Goal: Communication & Community: Answer question/provide support

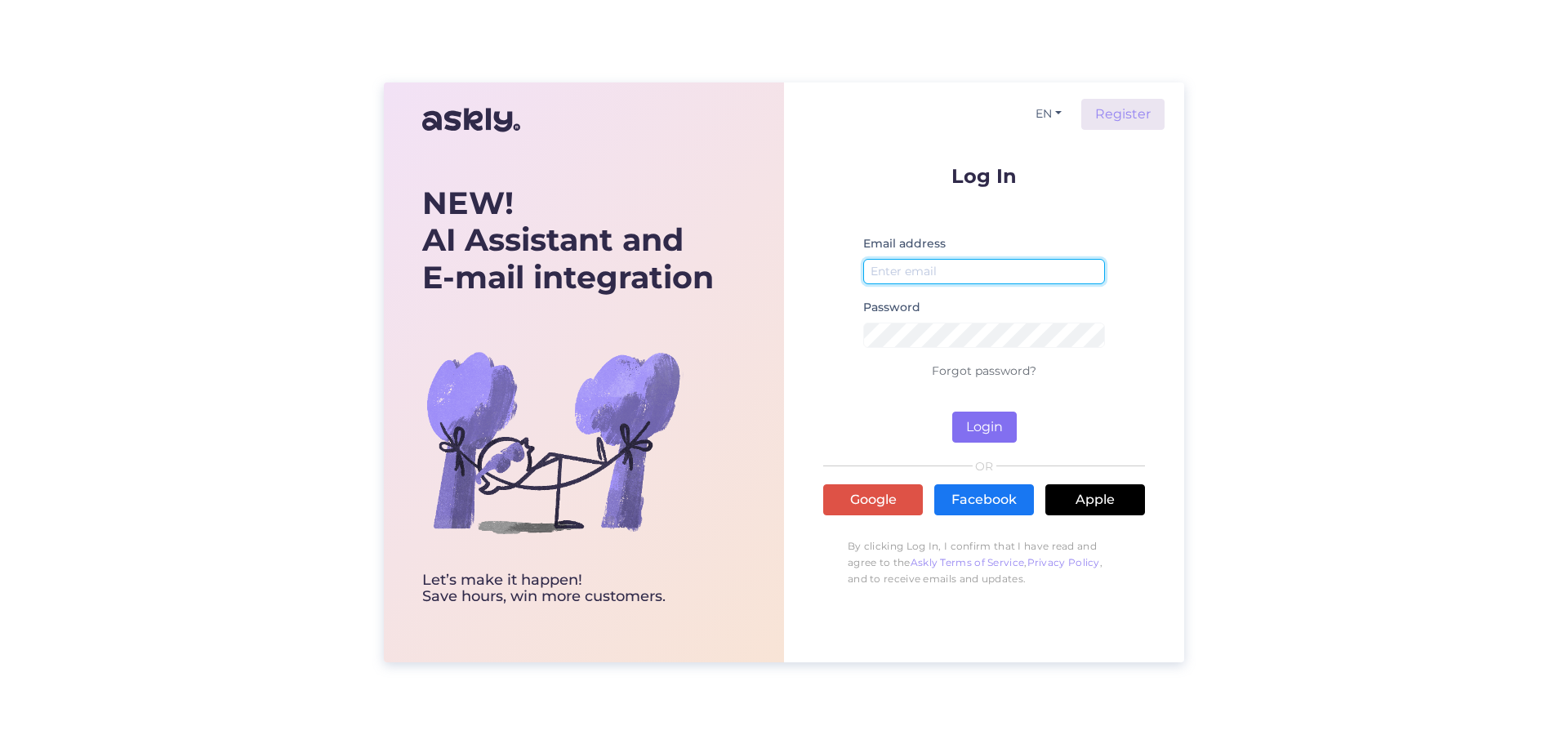
type input "[EMAIL_ADDRESS][DOMAIN_NAME]"
click at [978, 422] on button "Login" at bounding box center [985, 427] width 65 height 31
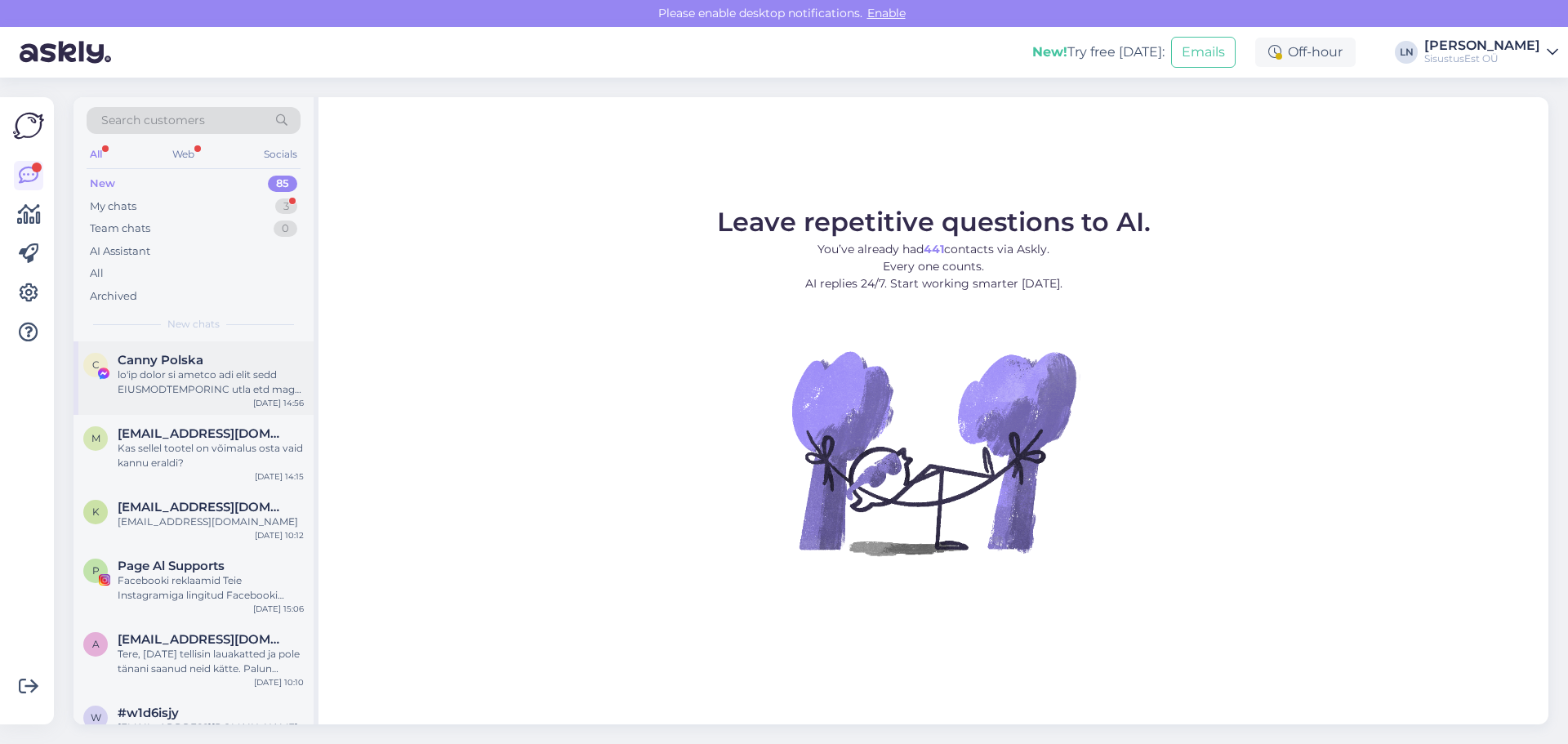
click at [206, 367] on div at bounding box center [210, 382] width 187 height 30
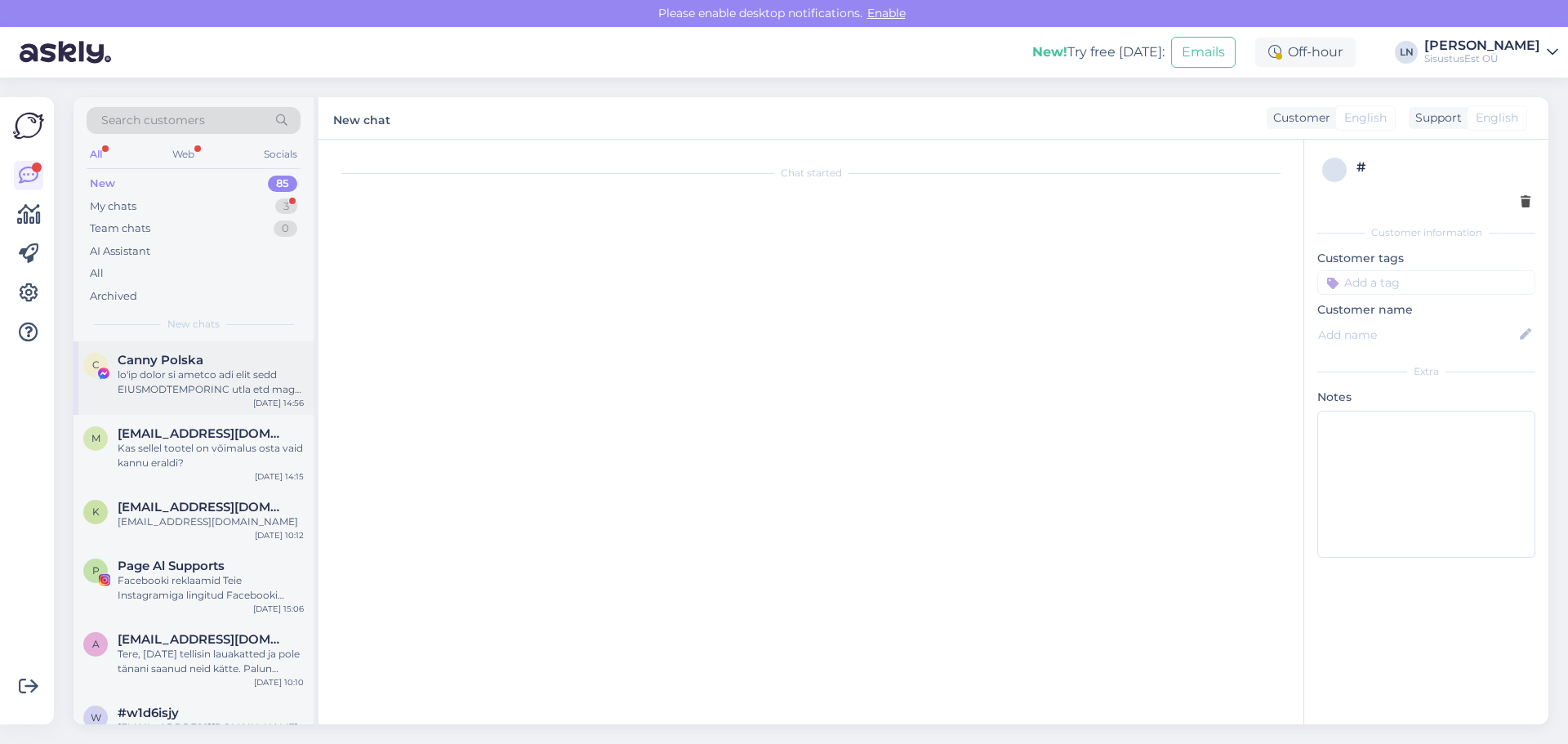
scroll to position [26, 0]
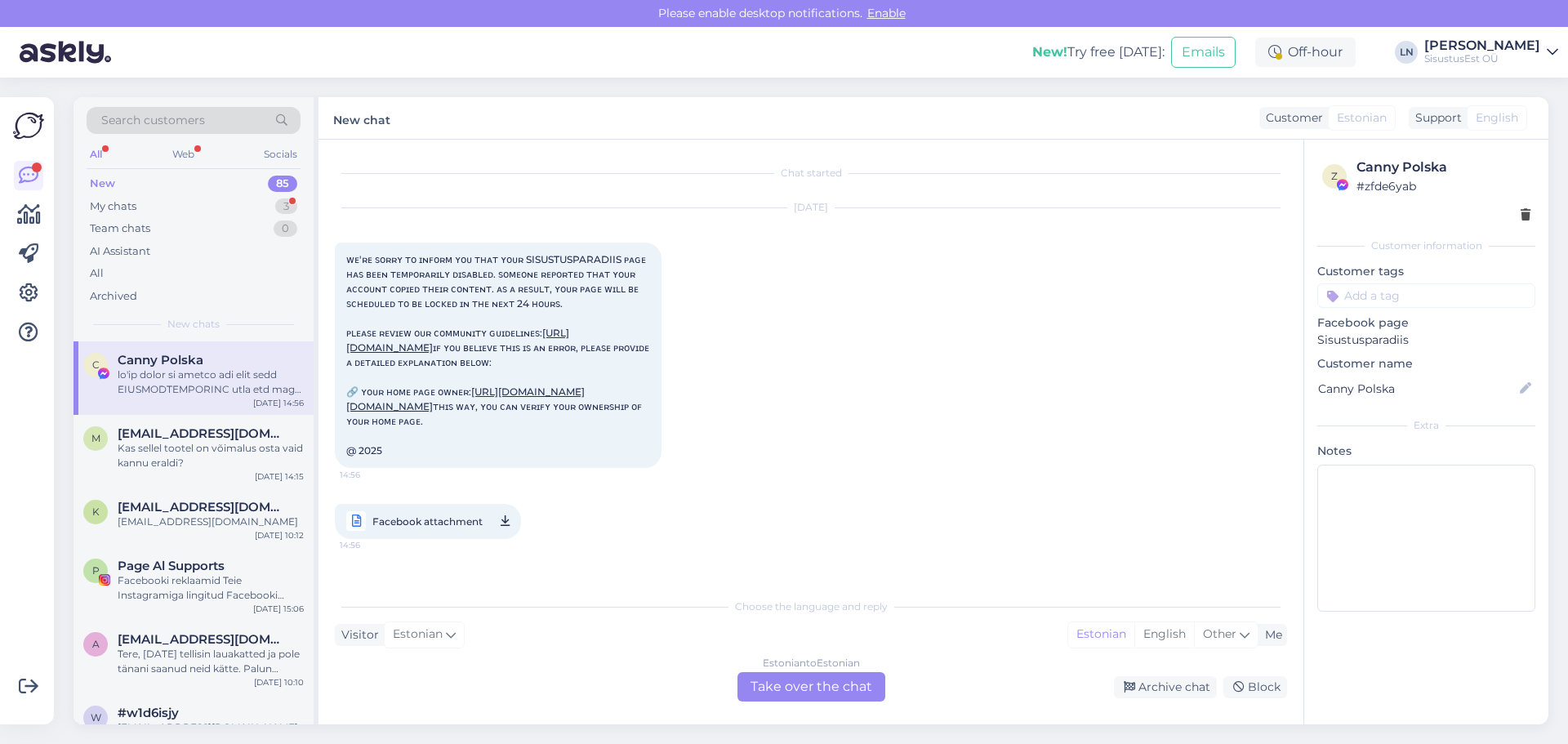
click at [117, 190] on div "New 85" at bounding box center [193, 183] width 214 height 23
click at [127, 213] on div "My chats" at bounding box center [112, 206] width 47 height 16
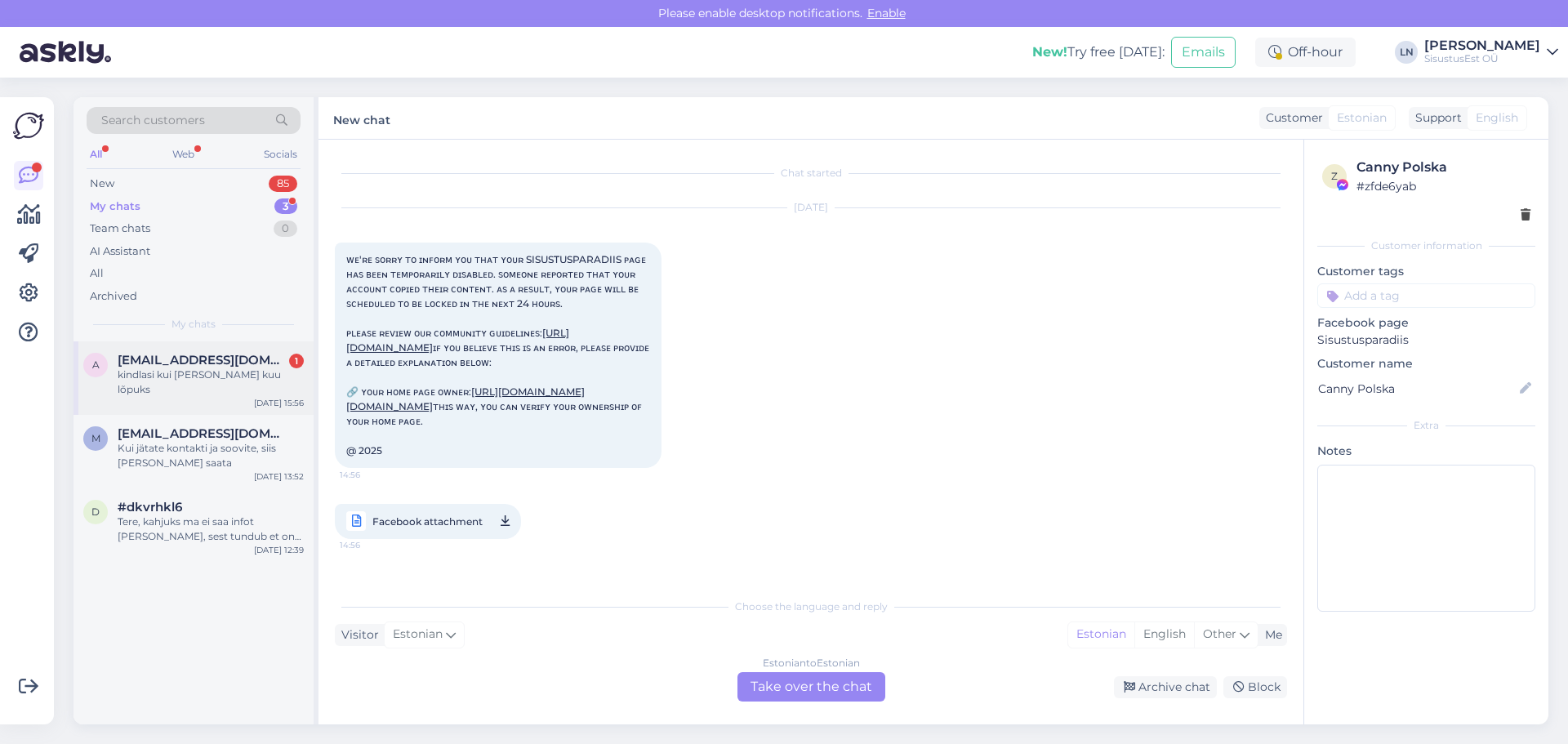
click at [192, 395] on div "a [EMAIL_ADDRESS][DOMAIN_NAME] 1 kindlasi kui [PERSON_NAME] kuu lõpuks [DATE] 1…" at bounding box center [193, 378] width 240 height 73
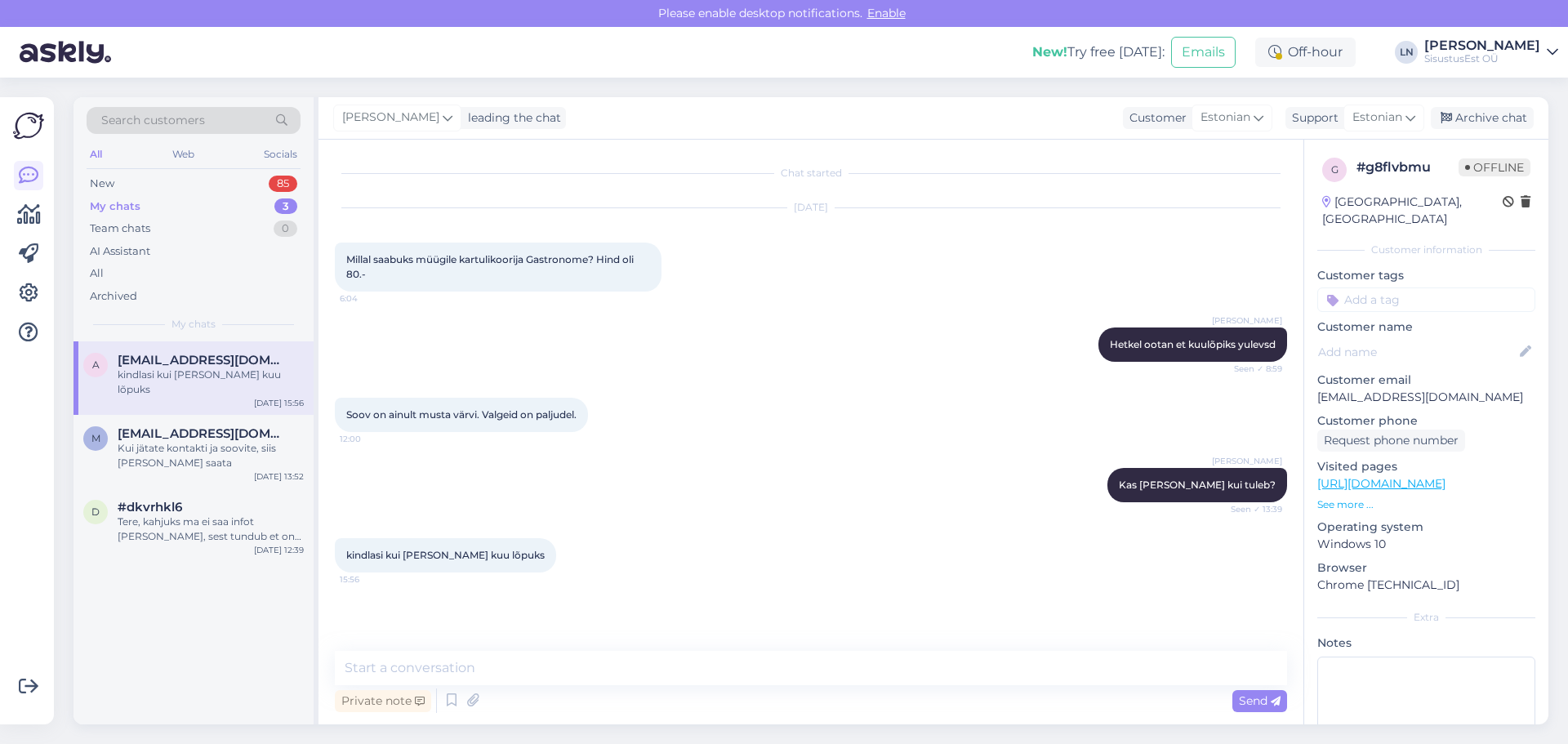
scroll to position [0, 0]
click at [462, 670] on textarea at bounding box center [811, 668] width 953 height 34
type textarea "Maaletooja on nii lubanud"
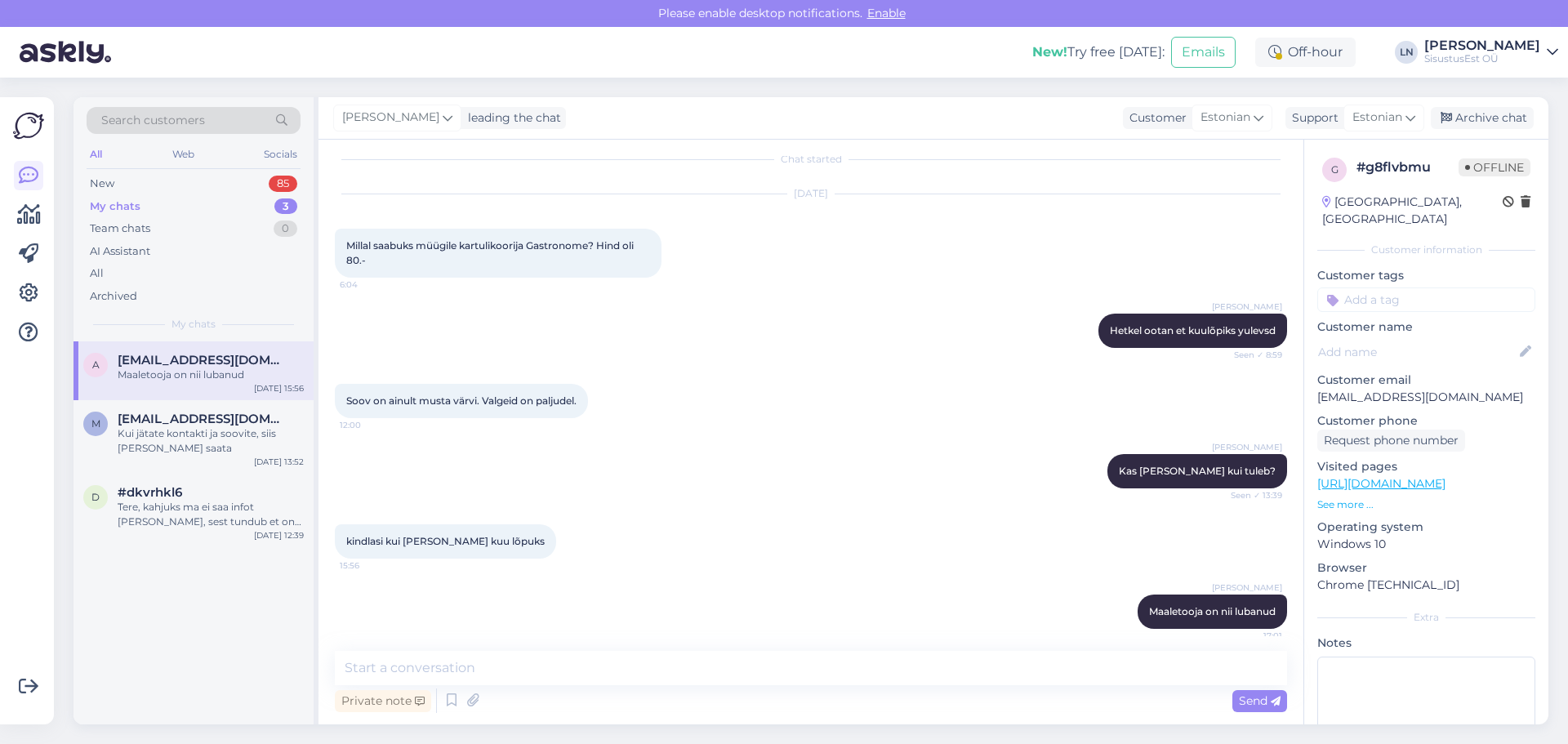
scroll to position [14, 0]
drag, startPoint x: 462, startPoint y: 244, endPoint x: 594, endPoint y: 244, distance: 132.0
click at [594, 244] on span "Millal saabuks müügile kartulikoorija Gastronome? Hind oli 80.-" at bounding box center [491, 252] width 290 height 27
copy span "kartulikoorija Gastronome"
drag, startPoint x: 1444, startPoint y: 378, endPoint x: 1306, endPoint y: 383, distance: 138.1
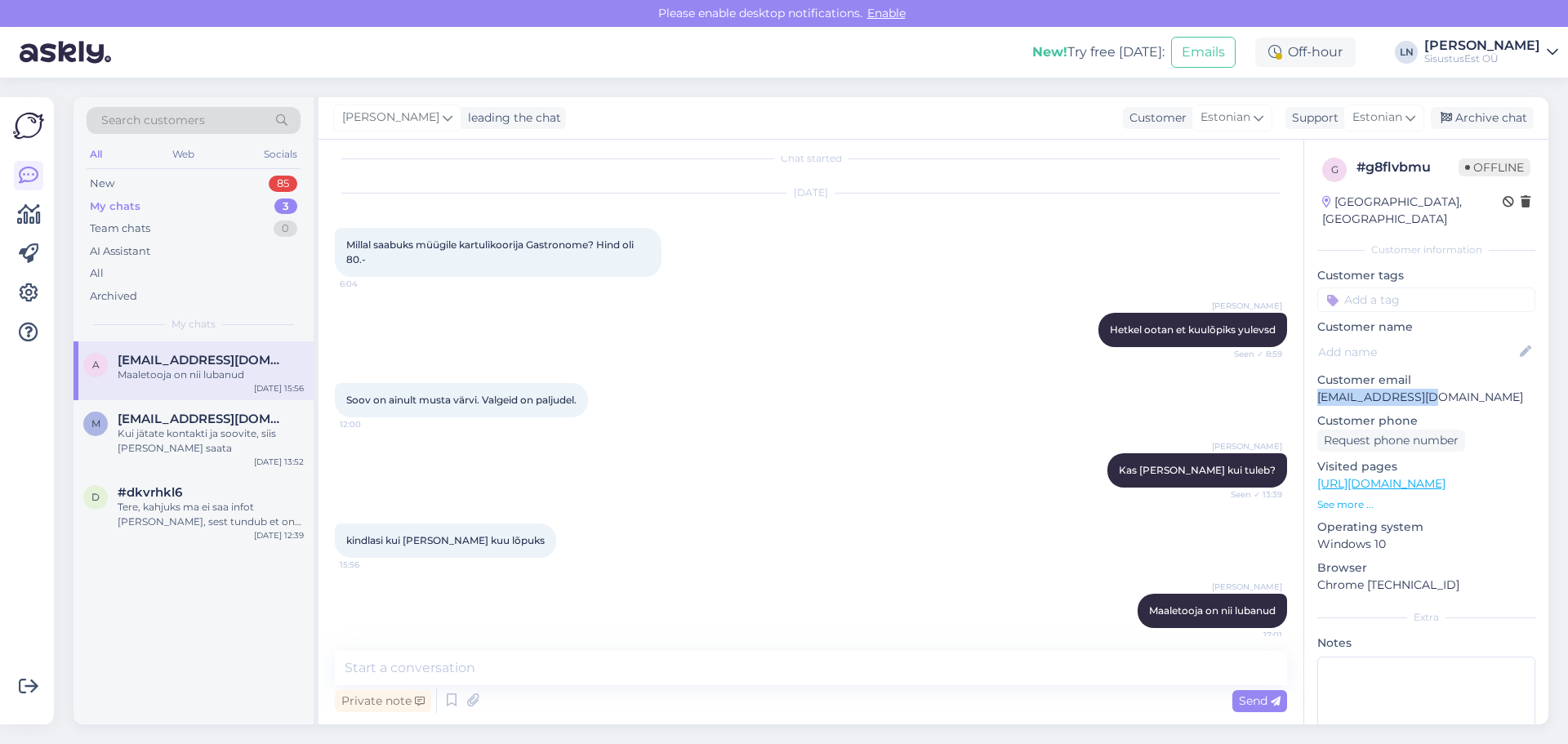
click at [1306, 383] on div "g # g8flvbmu Offline [GEOGRAPHIC_DATA], [GEOGRAPHIC_DATA] Customer information …" at bounding box center [1427, 484] width 245 height 689
copy p "[EMAIL_ADDRESS][DOMAIN_NAME]"
click at [729, 292] on div "[DATE] Millal saabuks müügile kartulikoorija Gastronome? Hind oli 80.- 6:04" at bounding box center [811, 235] width 953 height 119
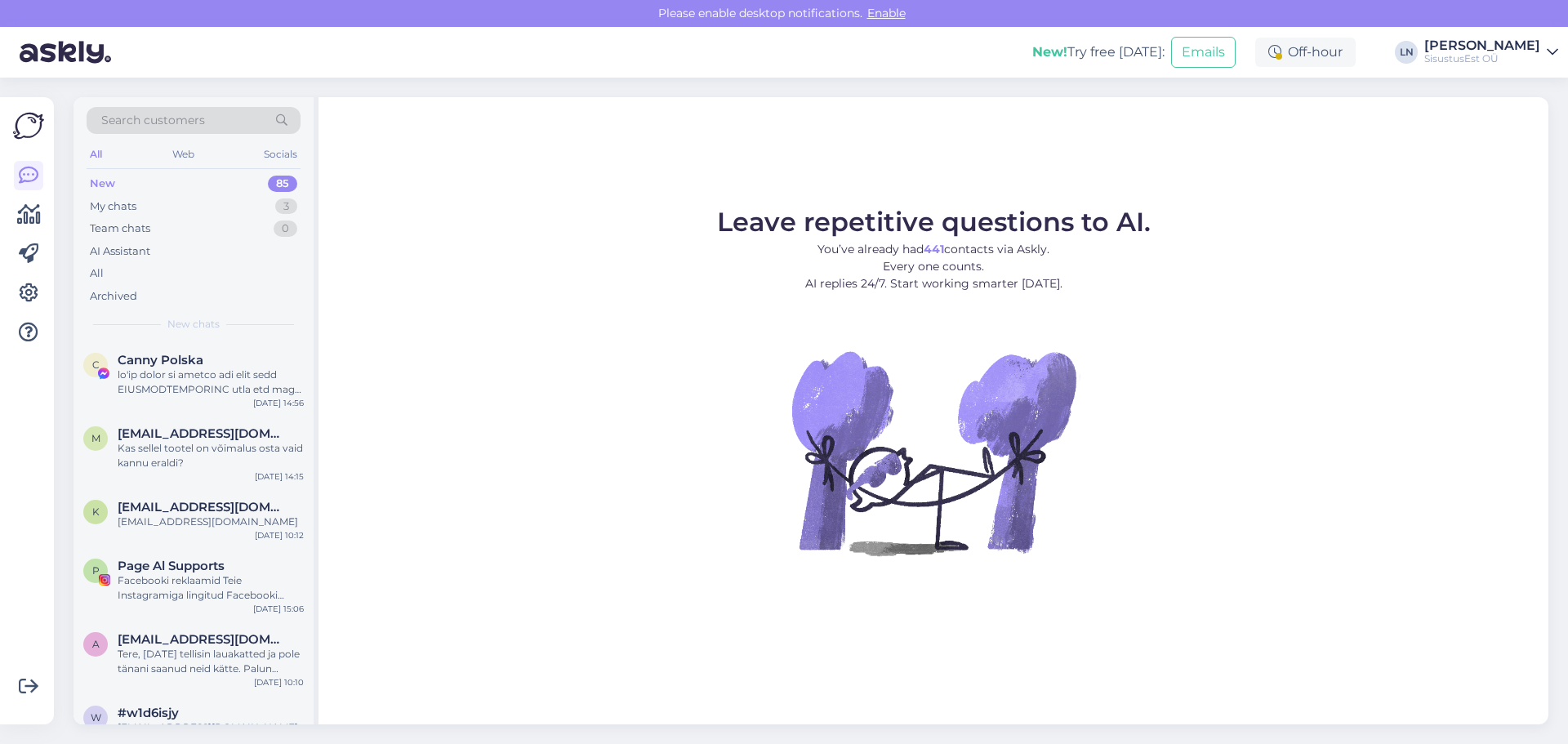
click at [124, 182] on div "New 85" at bounding box center [193, 183] width 214 height 23
click at [135, 211] on div "My chats" at bounding box center [112, 206] width 47 height 16
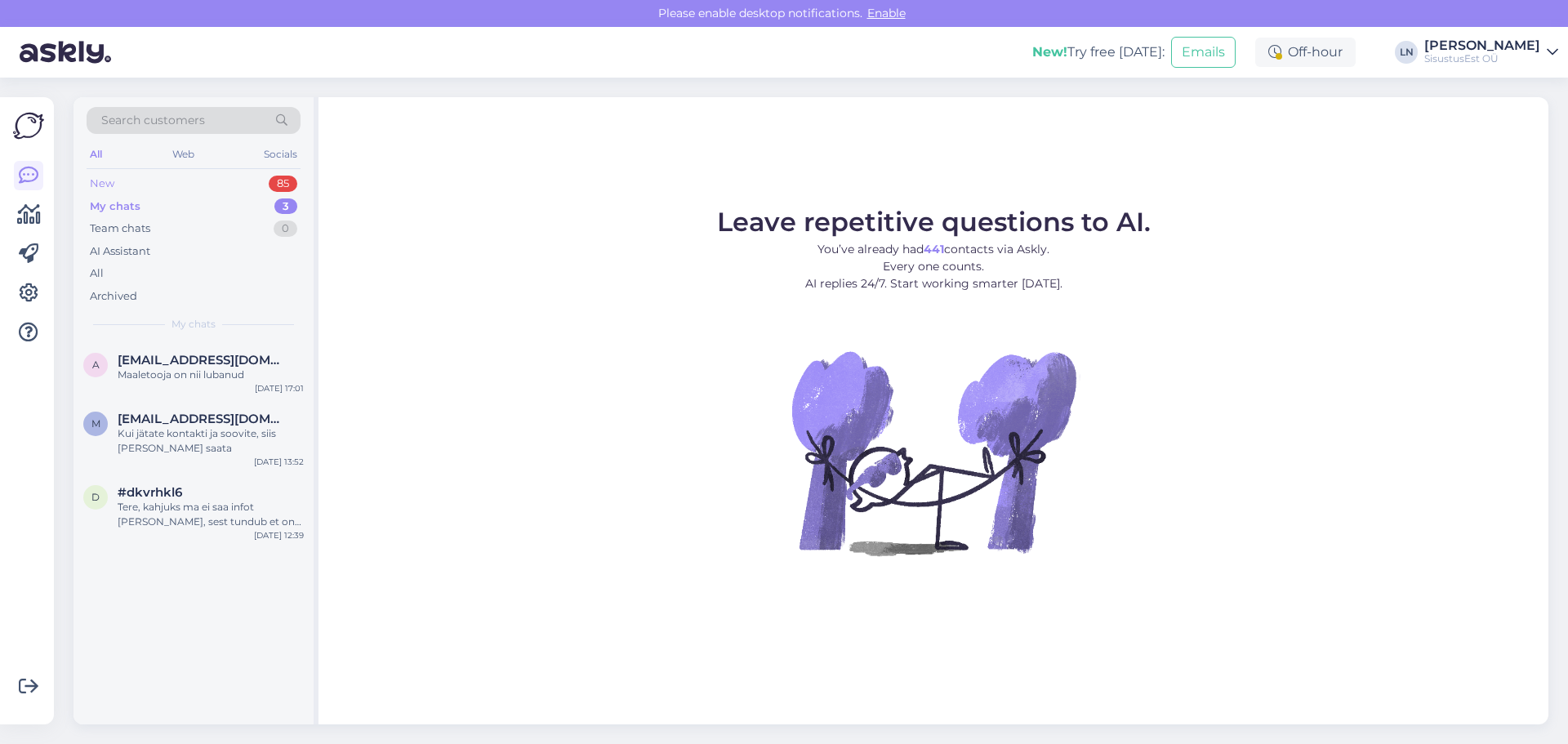
click at [118, 179] on div "New 85" at bounding box center [193, 183] width 214 height 23
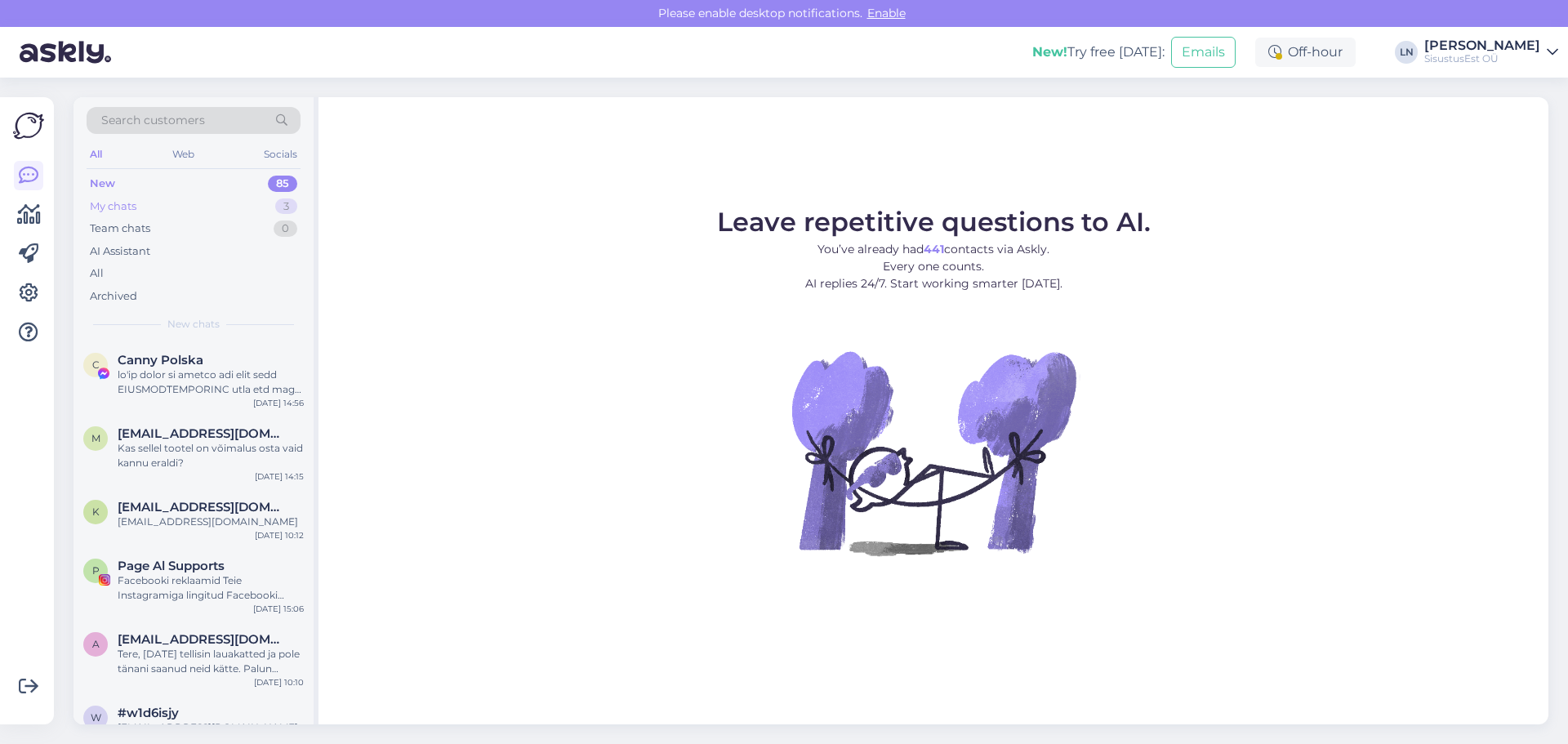
click at [124, 205] on div "My chats" at bounding box center [112, 206] width 47 height 16
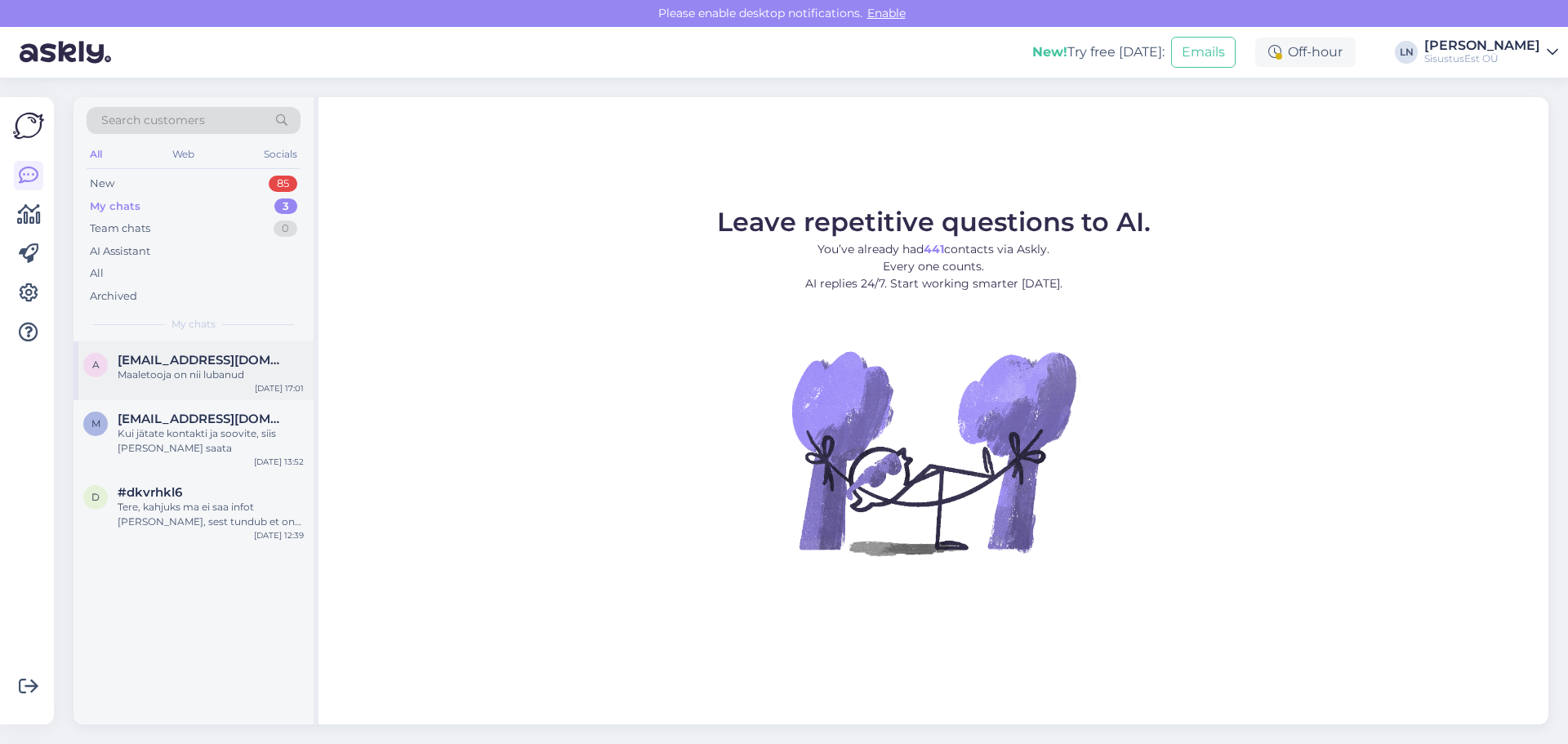
click at [176, 374] on div "Maaletooja on nii lubanud" at bounding box center [210, 374] width 187 height 14
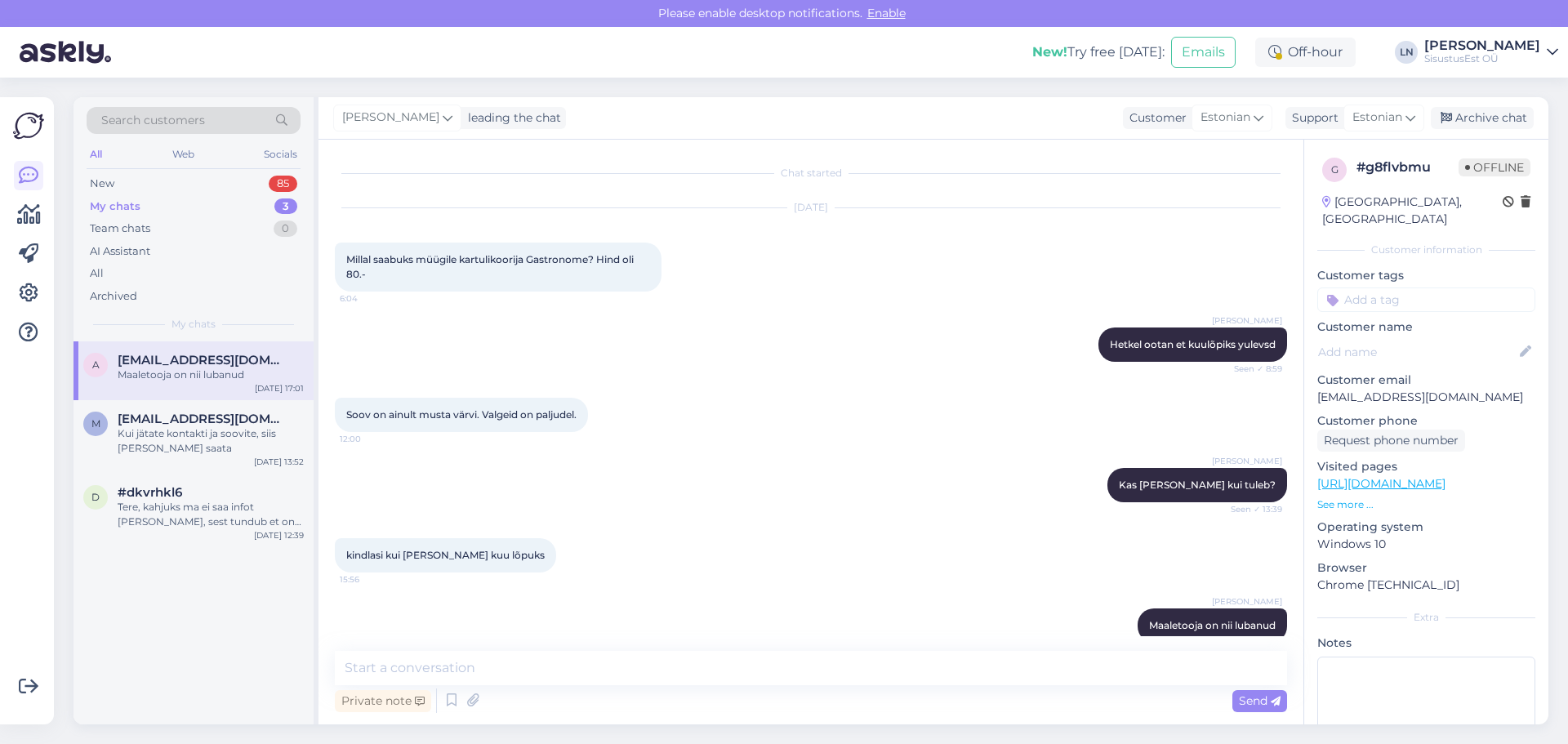
scroll to position [25, 0]
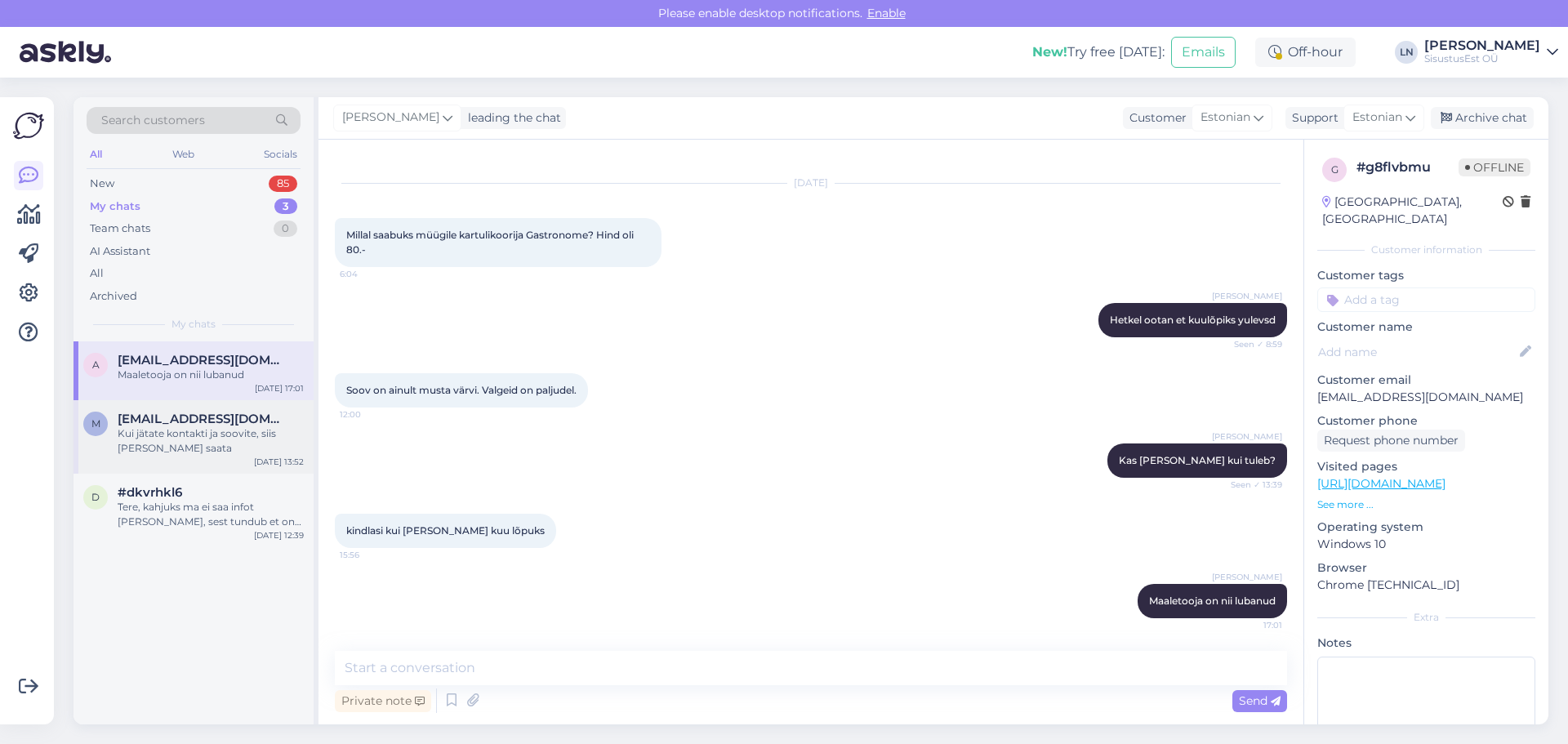
click at [176, 407] on div "m margus.kerstna@gmail.com Kui jätate kontakti ja soovite, siis võin teate saat…" at bounding box center [193, 437] width 240 height 73
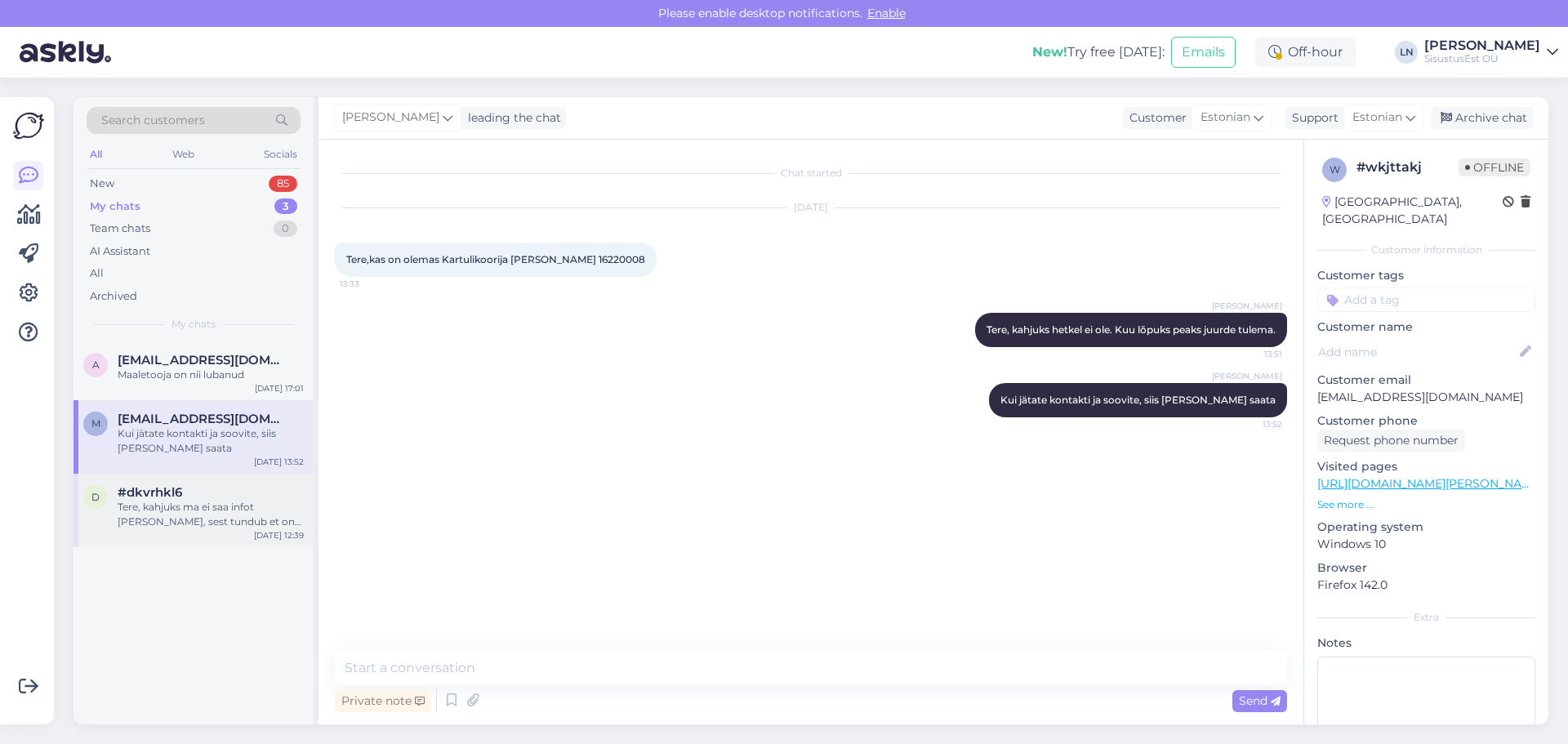
click at [159, 504] on div "Tere, kahjuks ma ei saa infot [PERSON_NAME], sest tundub et on tootmisest [PERS…" at bounding box center [210, 515] width 187 height 30
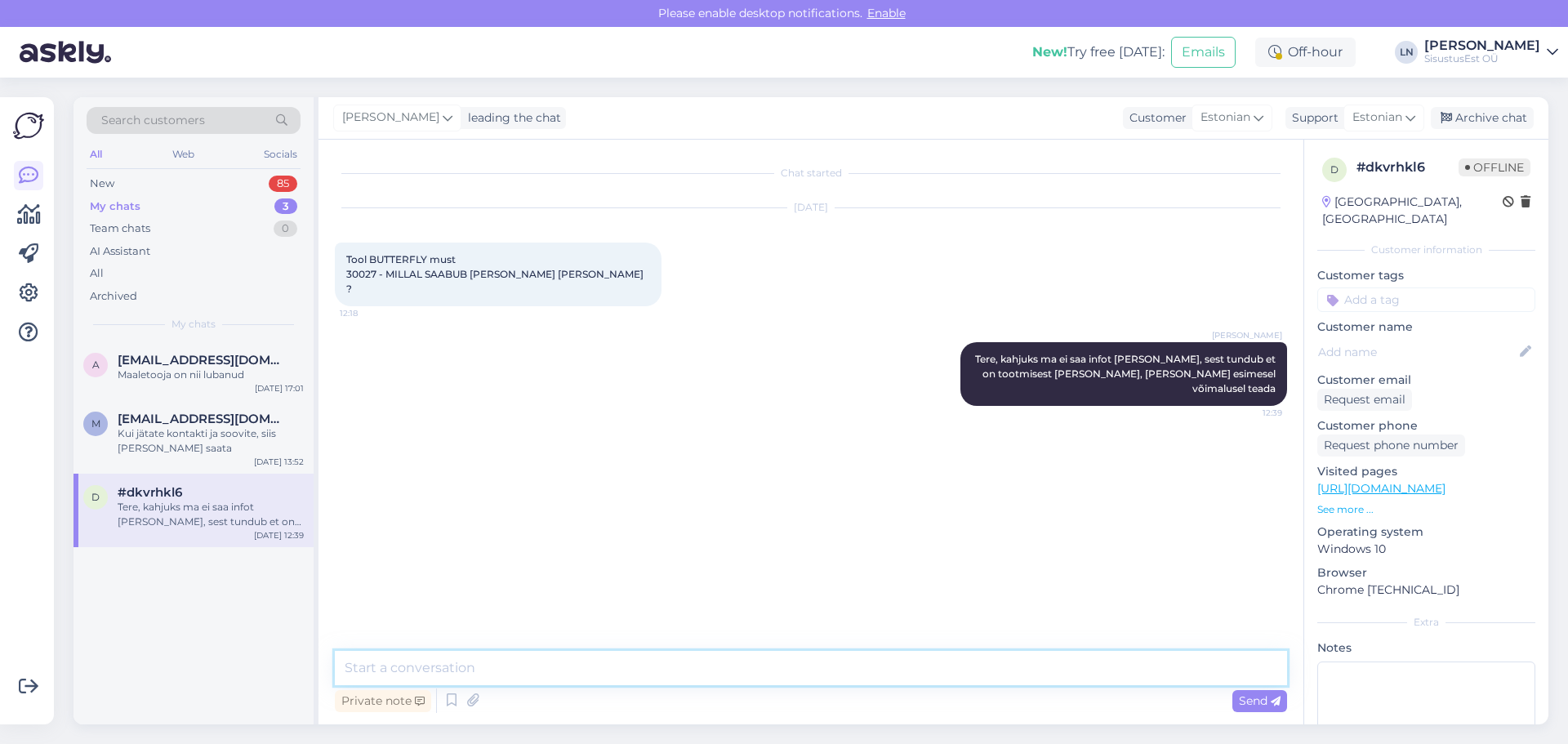
click at [493, 672] on textarea at bounding box center [811, 668] width 953 height 34
click at [389, 260] on span "Tool BUTTERFLY must 30027 - MILLAL SAABUB KAUP LATTU ?" at bounding box center [496, 274] width 300 height 42
